Goal: Information Seeking & Learning: Find specific fact

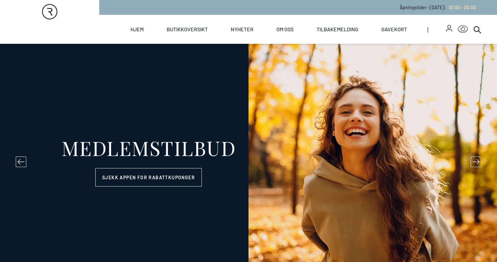
select select "NO"
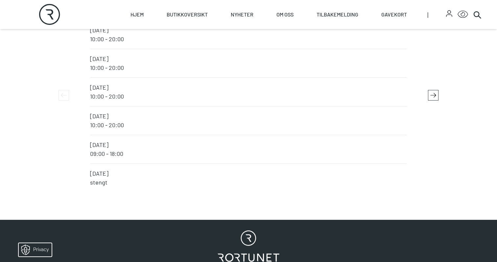
scroll to position [1319, 0]
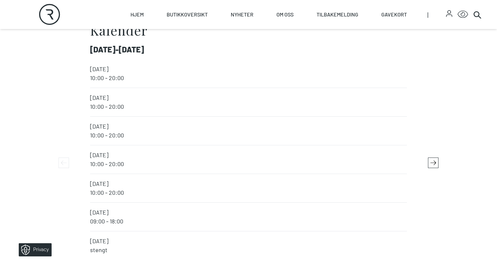
click at [433, 162] on icon "button" at bounding box center [434, 163] width 6 height 6
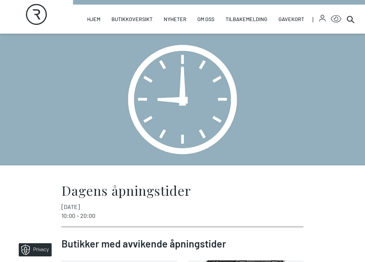
scroll to position [131, 0]
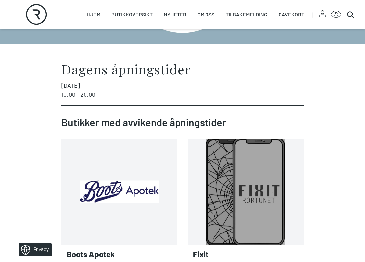
click at [172, 191] on link "Les mer Boots Apotek" at bounding box center [172, 191] width 0 height 0
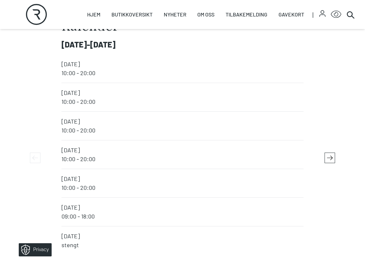
scroll to position [1960, 0]
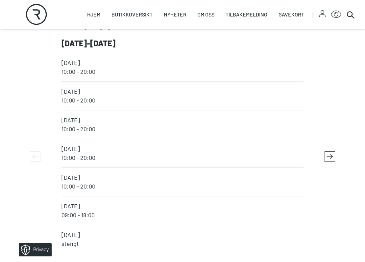
click at [332, 154] on icon "button" at bounding box center [330, 156] width 10 height 10
